Goal: Obtain resource: Obtain resource

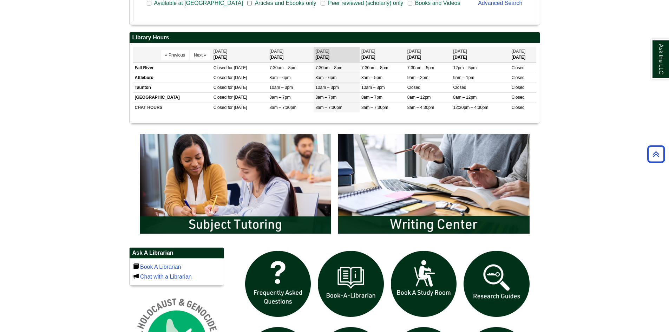
scroll to position [281, 0]
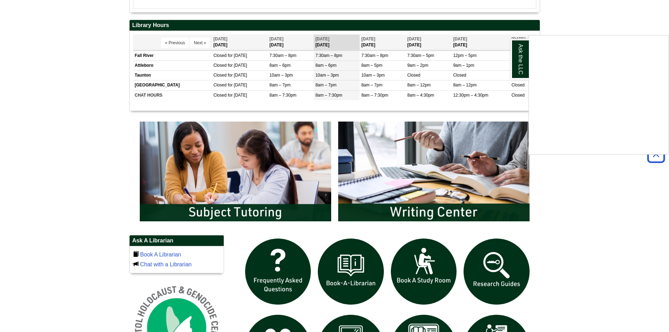
click at [278, 7] on div "Ask the LLC" at bounding box center [334, 166] width 669 height 332
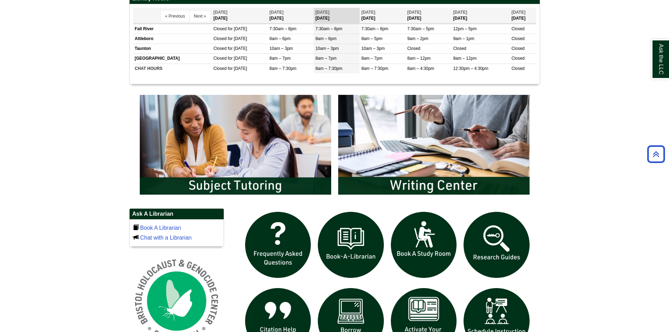
scroll to position [386, 0]
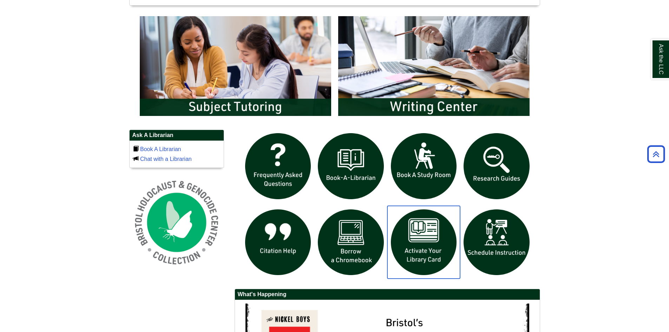
click at [439, 257] on img "slideshow" at bounding box center [424, 242] width 73 height 73
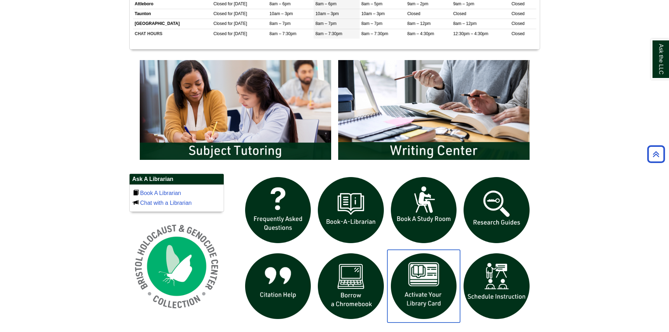
scroll to position [390, 0]
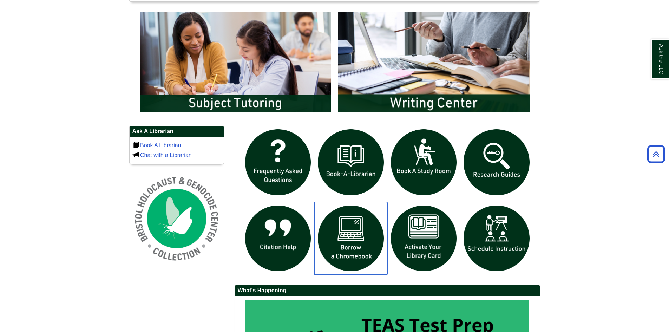
click at [363, 256] on img "slideshow" at bounding box center [350, 238] width 73 height 73
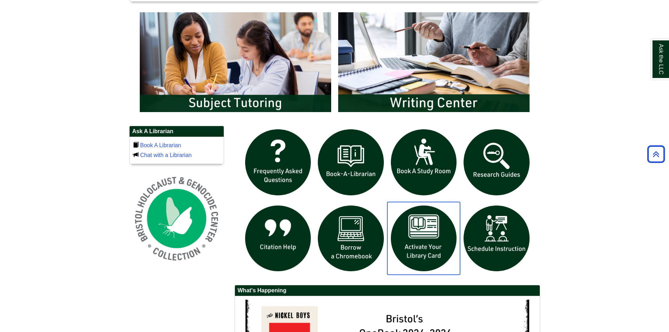
click at [437, 241] on img "slideshow" at bounding box center [424, 238] width 73 height 73
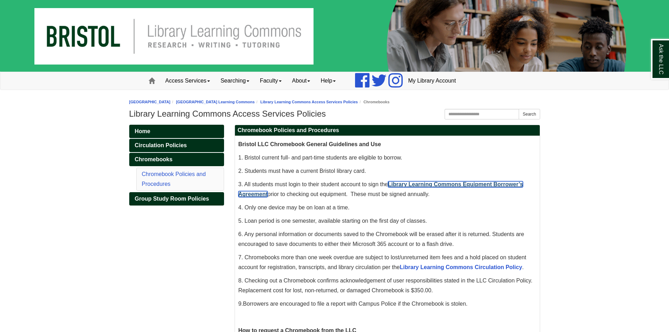
click at [413, 183] on link "Library Learning Commons Equipment Borrower’s Agreement" at bounding box center [381, 189] width 285 height 16
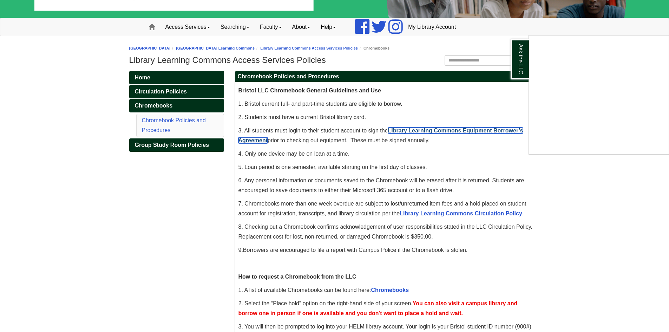
scroll to position [70, 0]
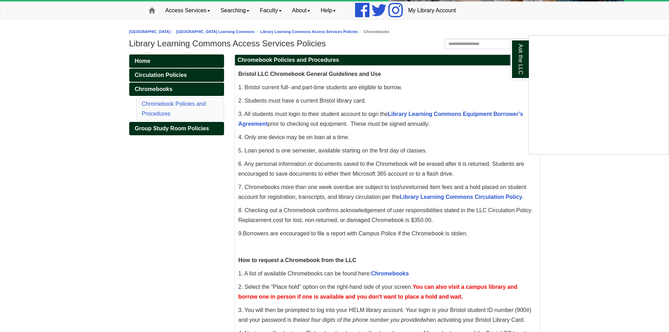
click at [390, 275] on div "Ask the LLC" at bounding box center [334, 166] width 669 height 332
click at [392, 271] on link "Chromebooks" at bounding box center [390, 274] width 38 height 6
